Goal: Task Accomplishment & Management: Use online tool/utility

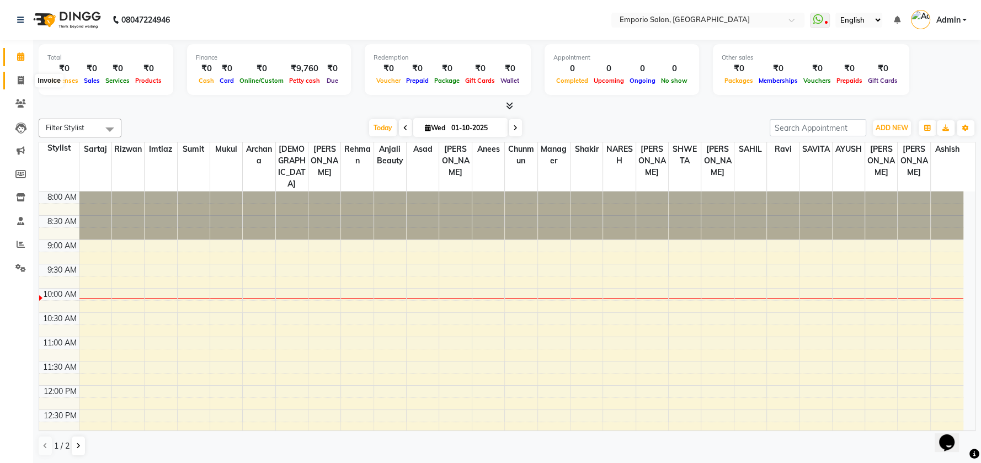
click at [15, 86] on span at bounding box center [20, 80] width 19 height 13
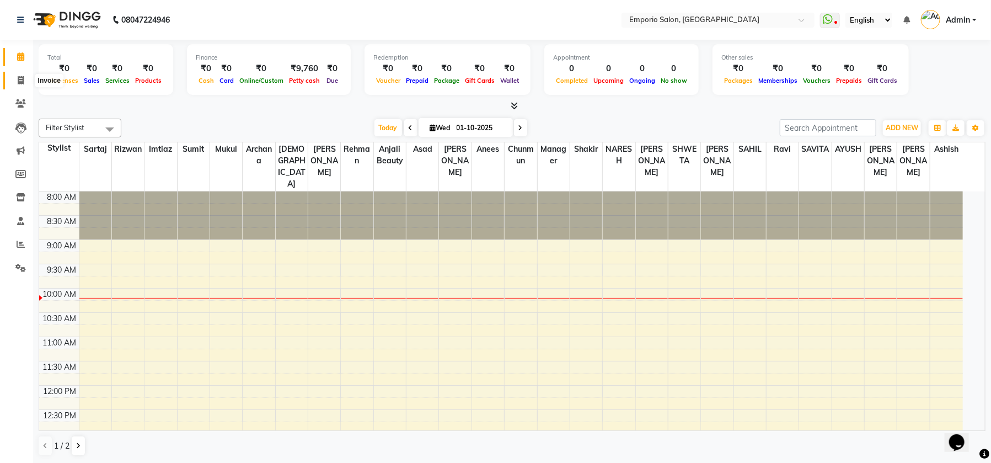
select select "6332"
select select "service"
